Goal: Find specific page/section: Find specific page/section

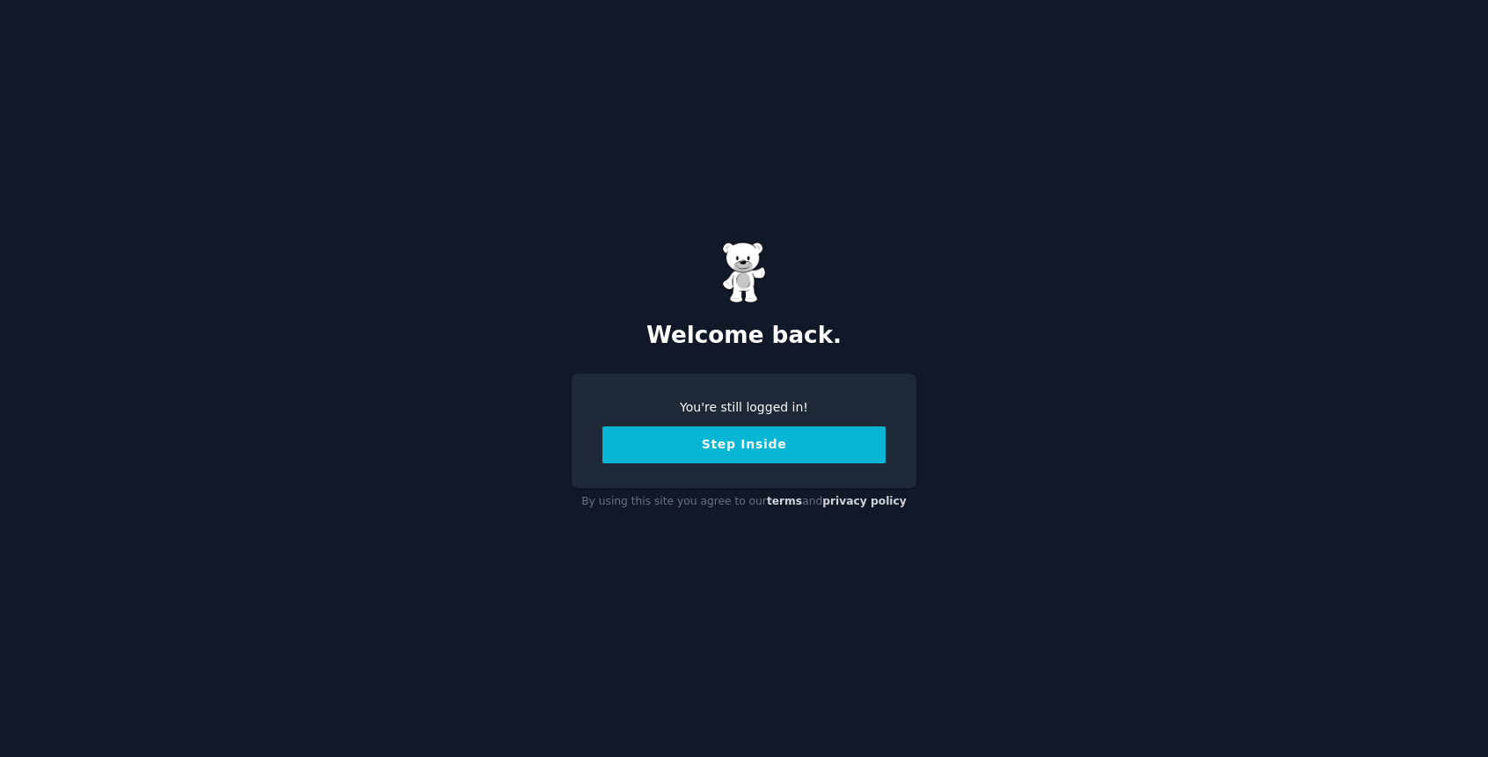
click at [698, 437] on button "Step Inside" at bounding box center [744, 445] width 283 height 37
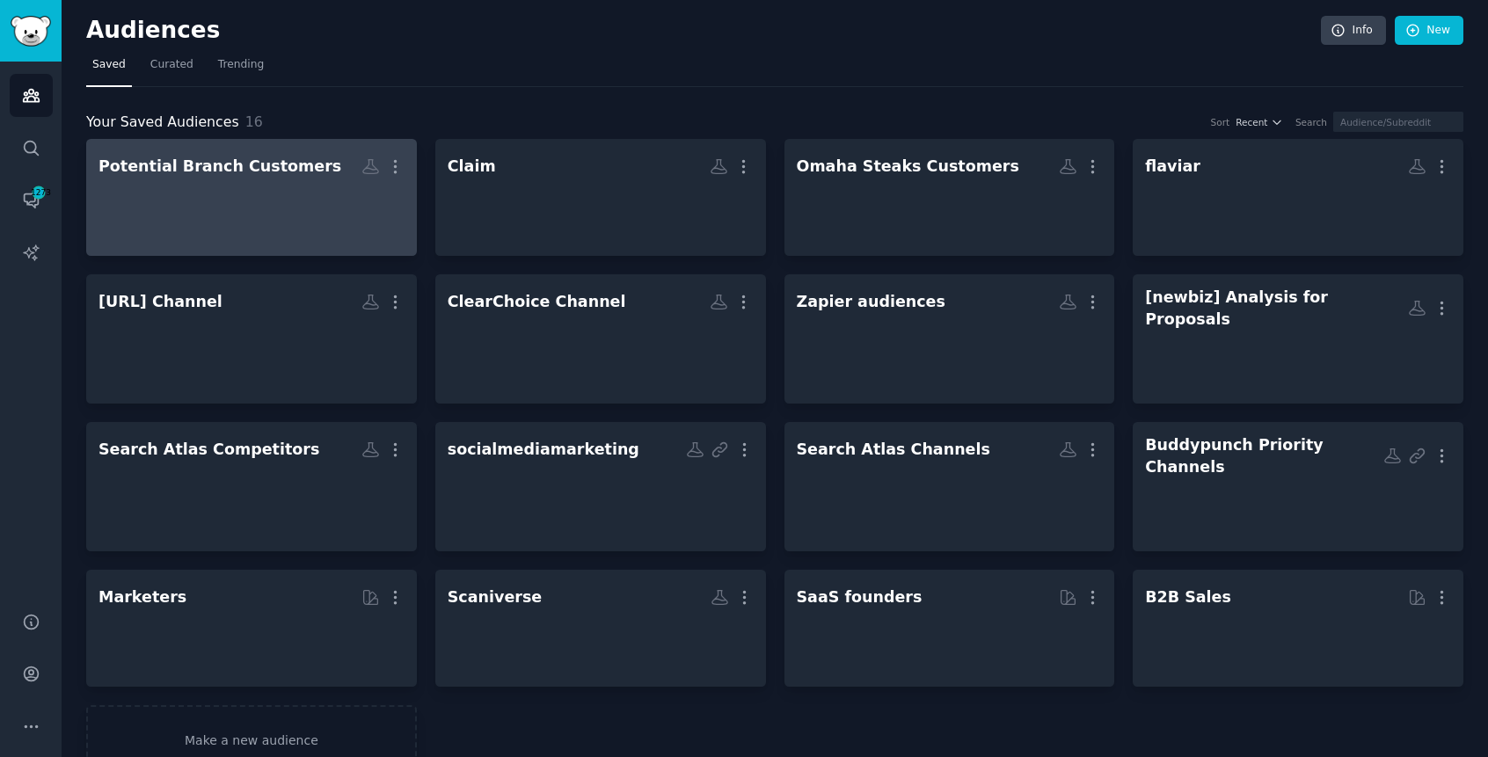
click at [293, 185] on div at bounding box center [252, 213] width 306 height 62
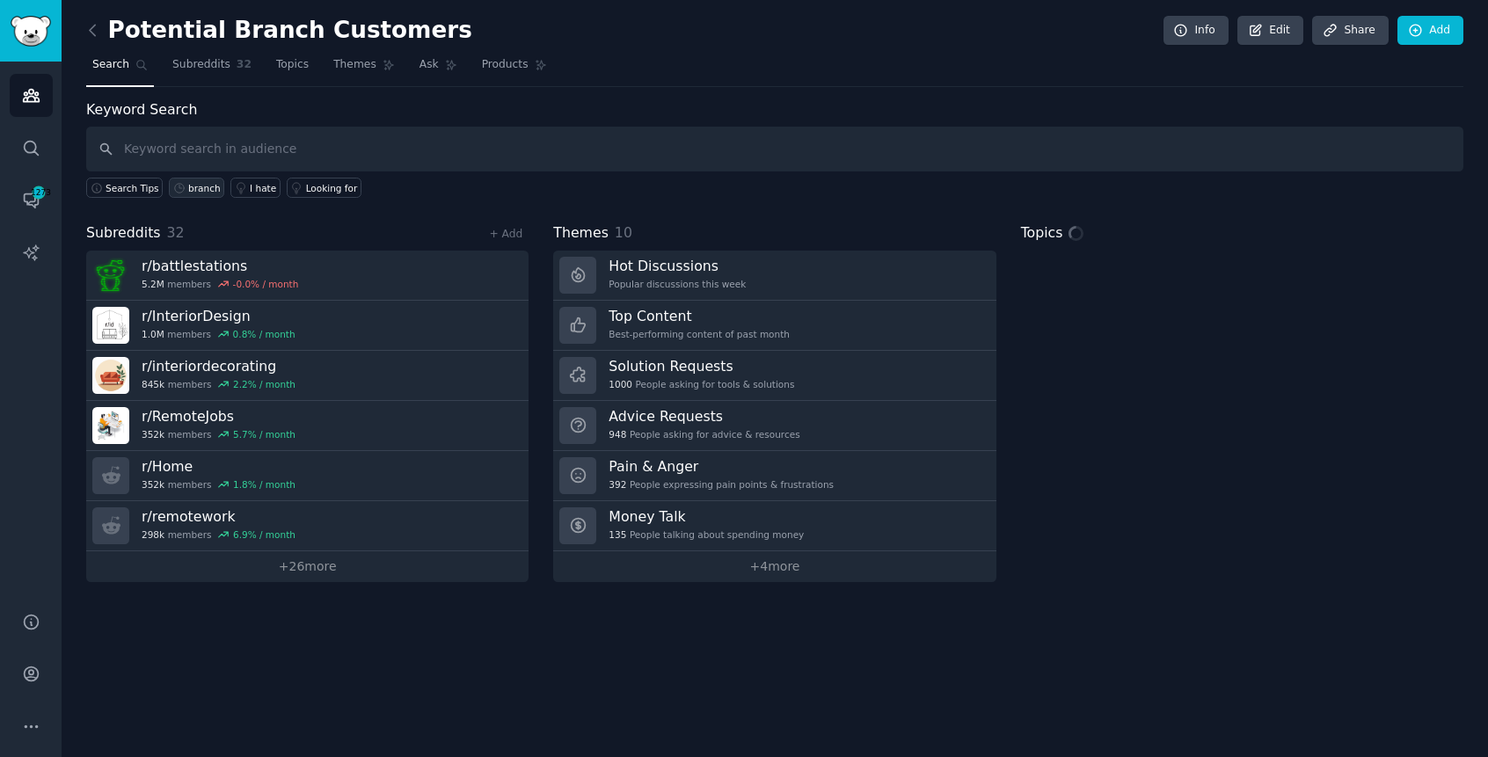
click at [205, 190] on div "branch" at bounding box center [204, 188] width 33 height 12
